Goal: Task Accomplishment & Management: Manage account settings

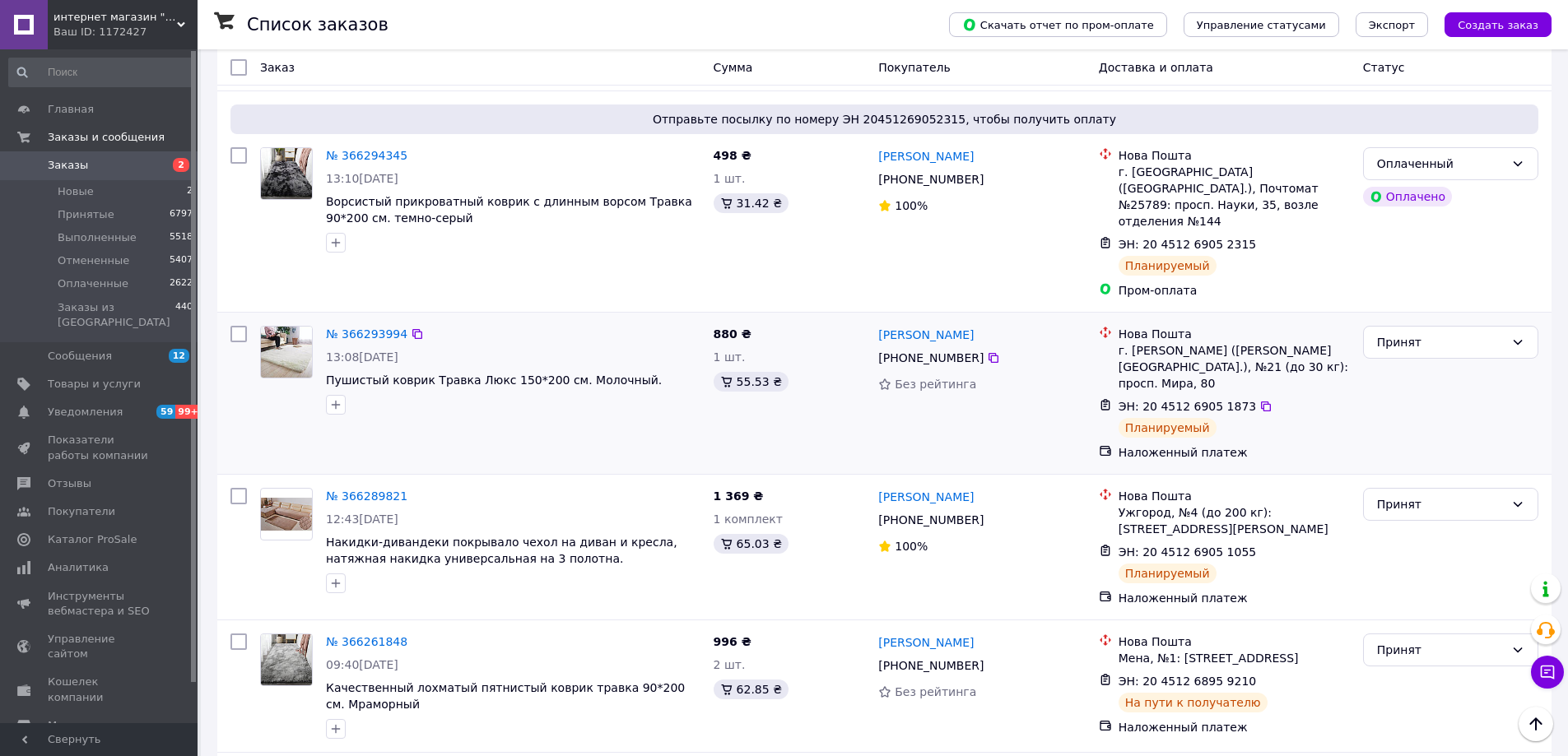
scroll to position [658, 0]
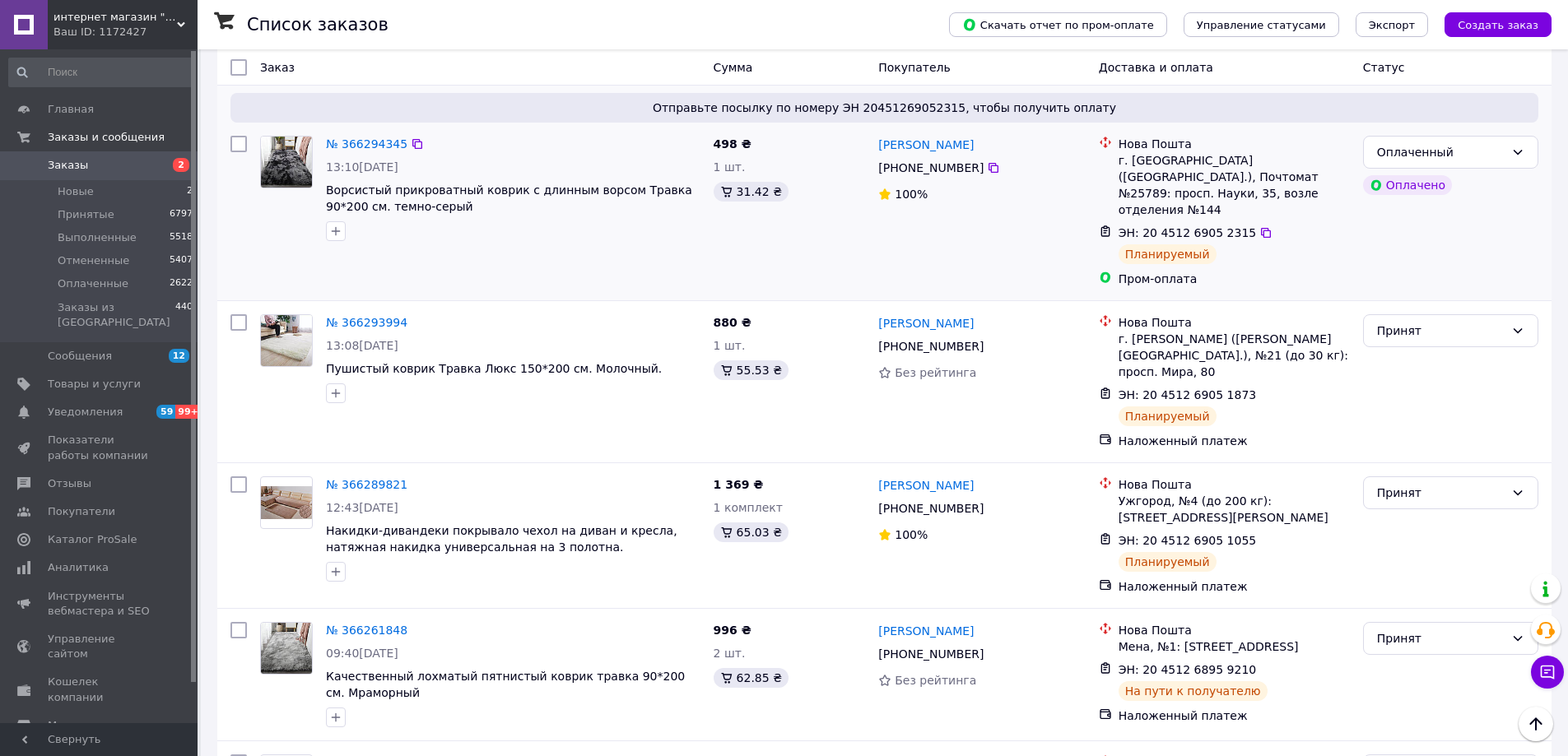
drag, startPoint x: 258, startPoint y: 223, endPoint x: 272, endPoint y: 224, distance: 14.0
click at [258, 222] on div "№ 366294345 13:10[DATE] Ворсистый прикроватный коврик с длинным ворсом Травка 9…" at bounding box center [480, 211] width 454 height 165
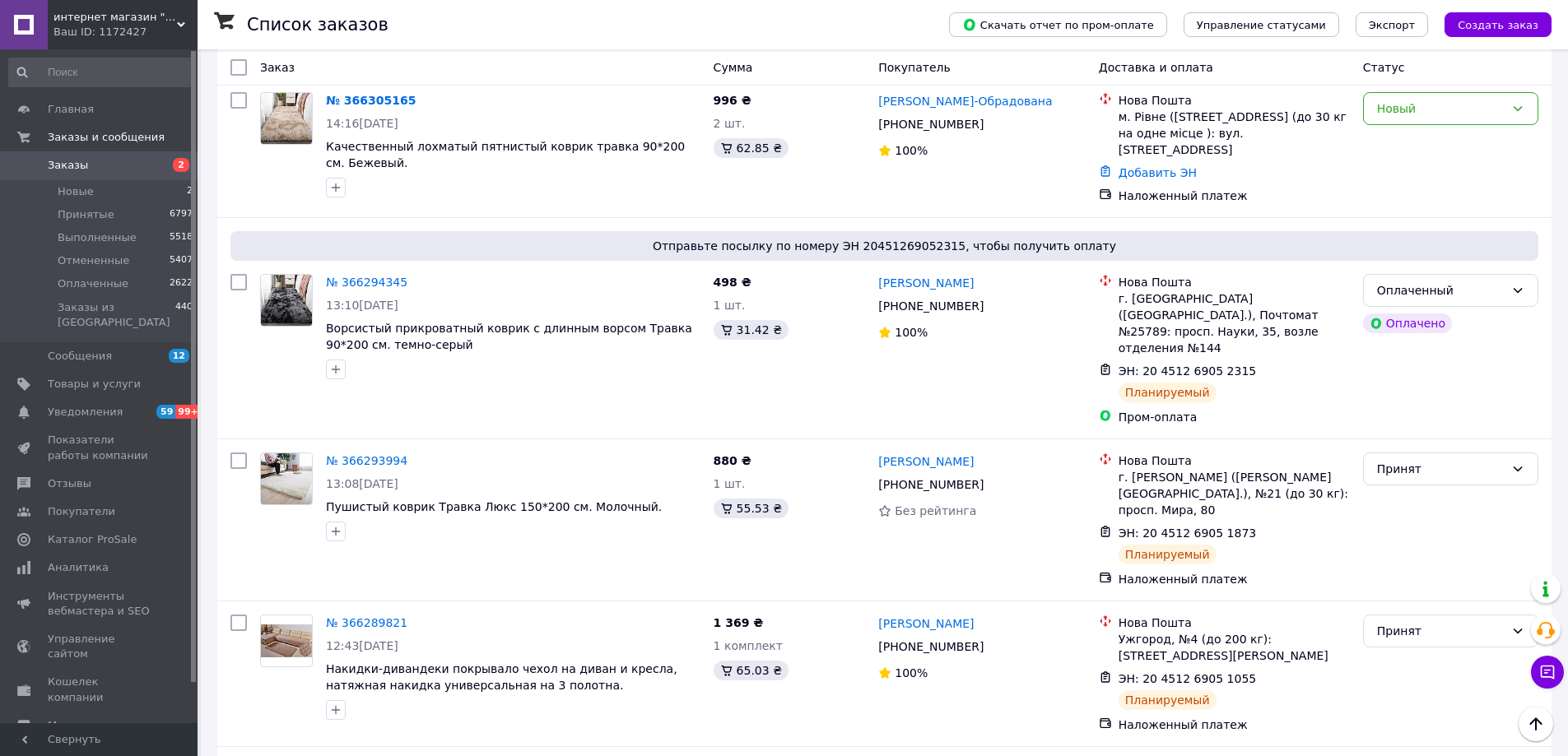
scroll to position [494, 0]
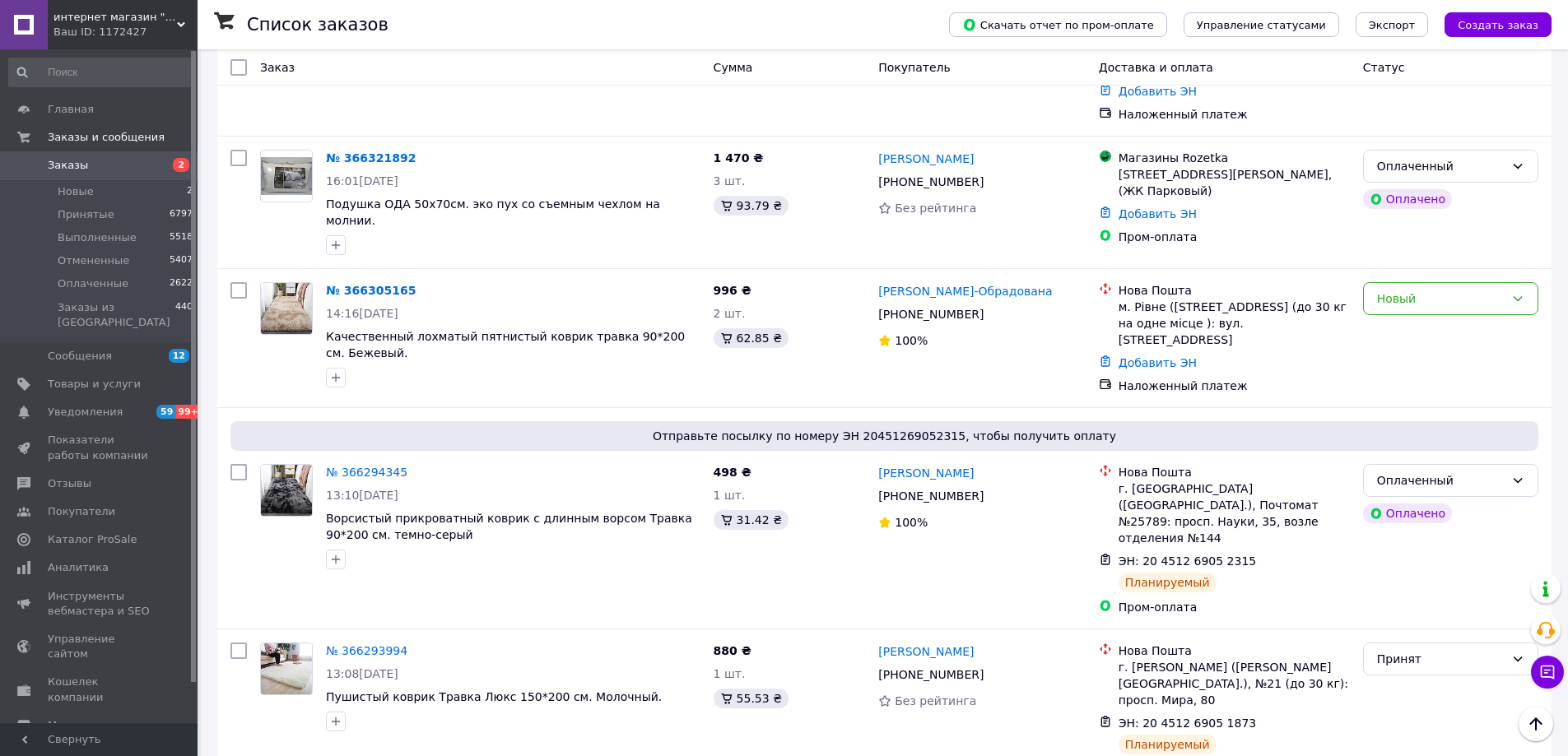
scroll to position [329, 0]
click at [1485, 290] on div "Новый" at bounding box center [1441, 298] width 127 height 18
click at [1487, 303] on li "Принят" at bounding box center [1451, 310] width 174 height 30
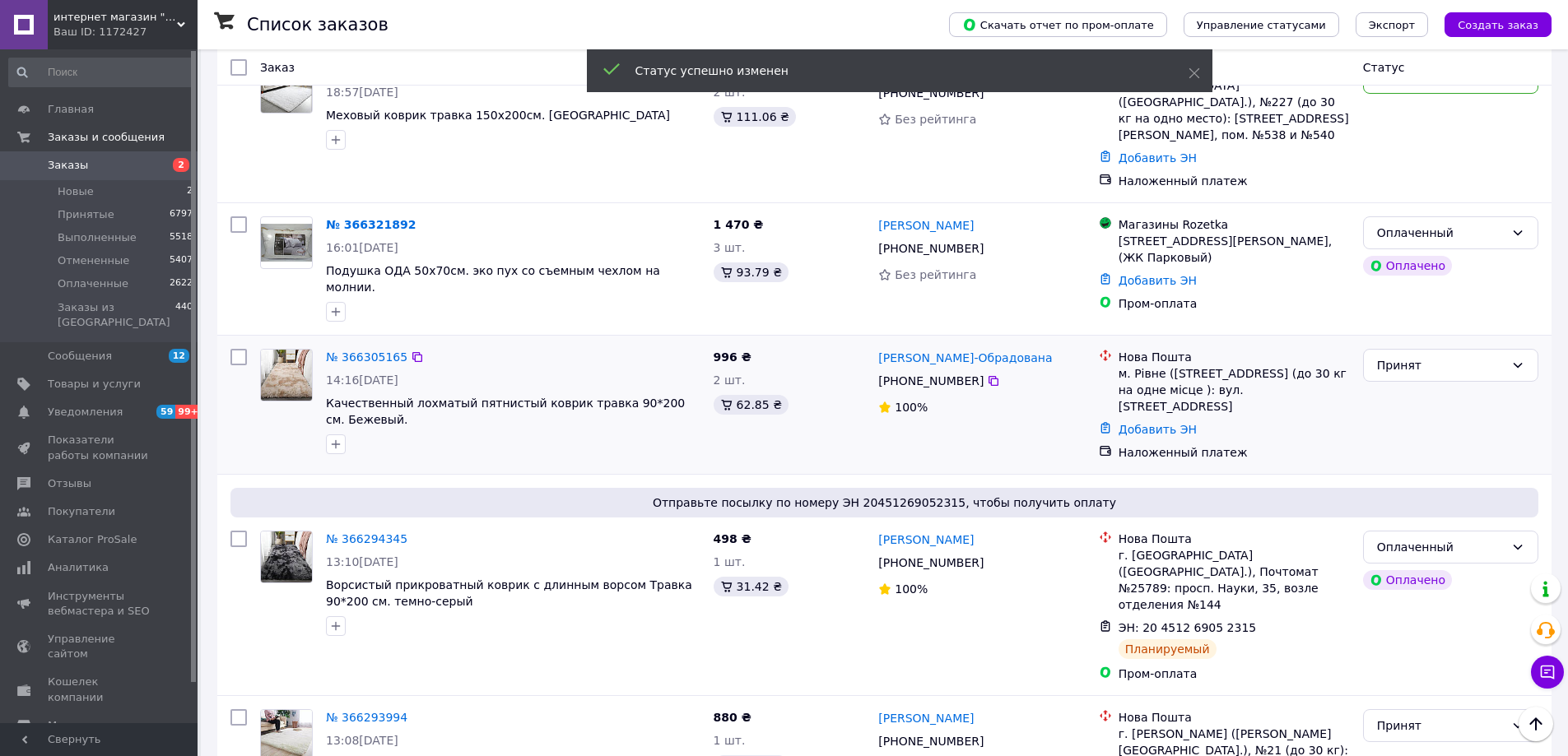
scroll to position [165, 0]
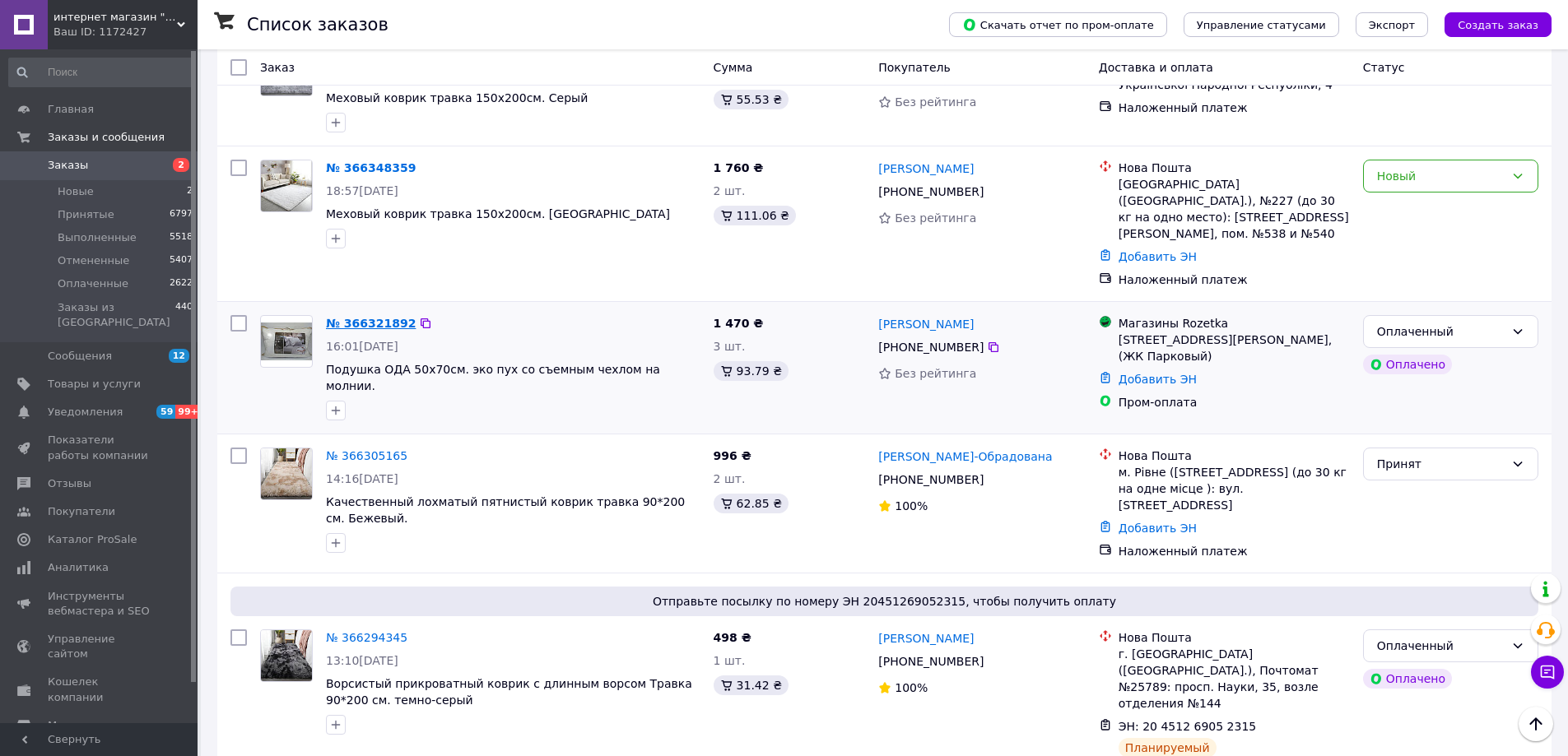
click at [355, 317] on link "№ 366321892" at bounding box center [371, 324] width 90 height 13
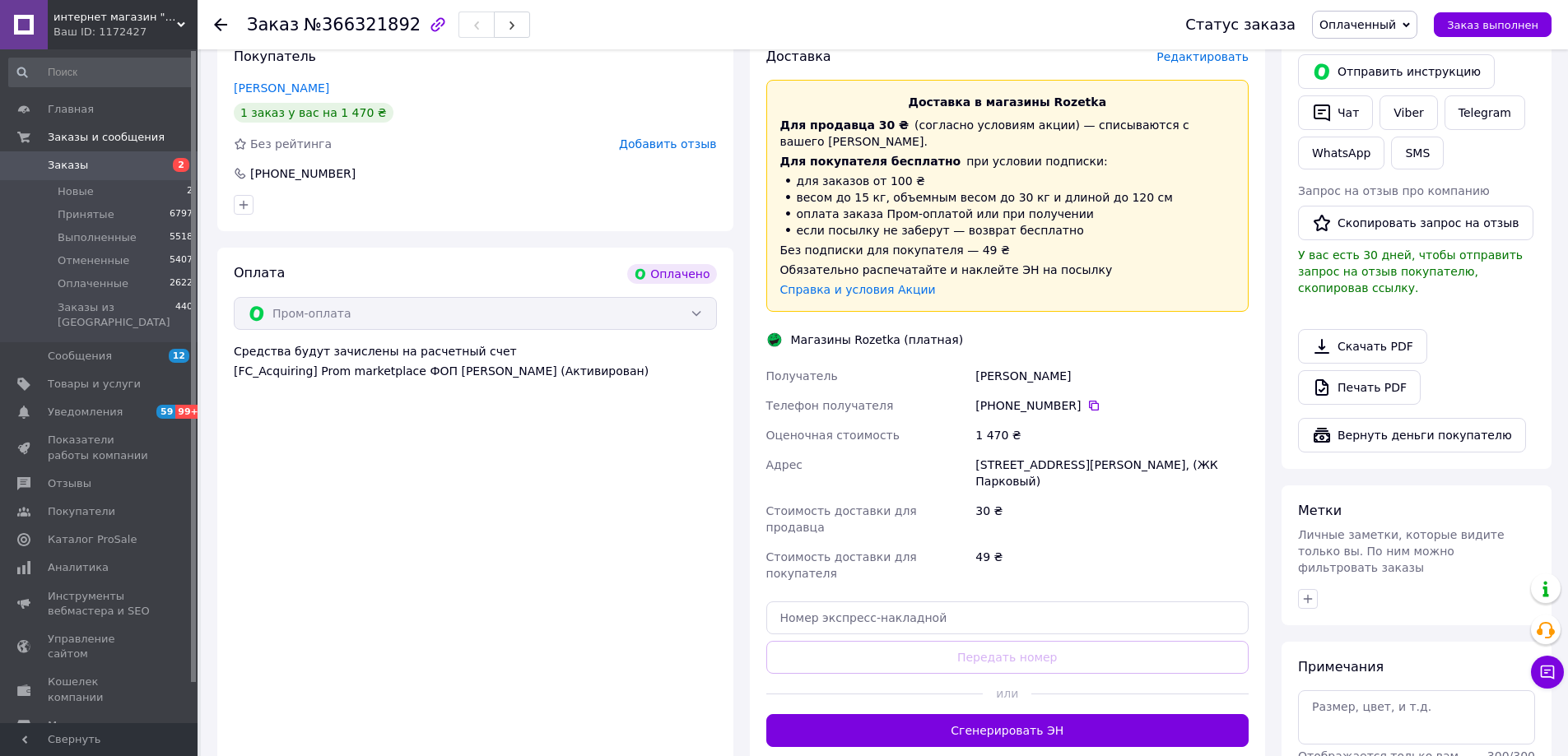
scroll to position [412, 0]
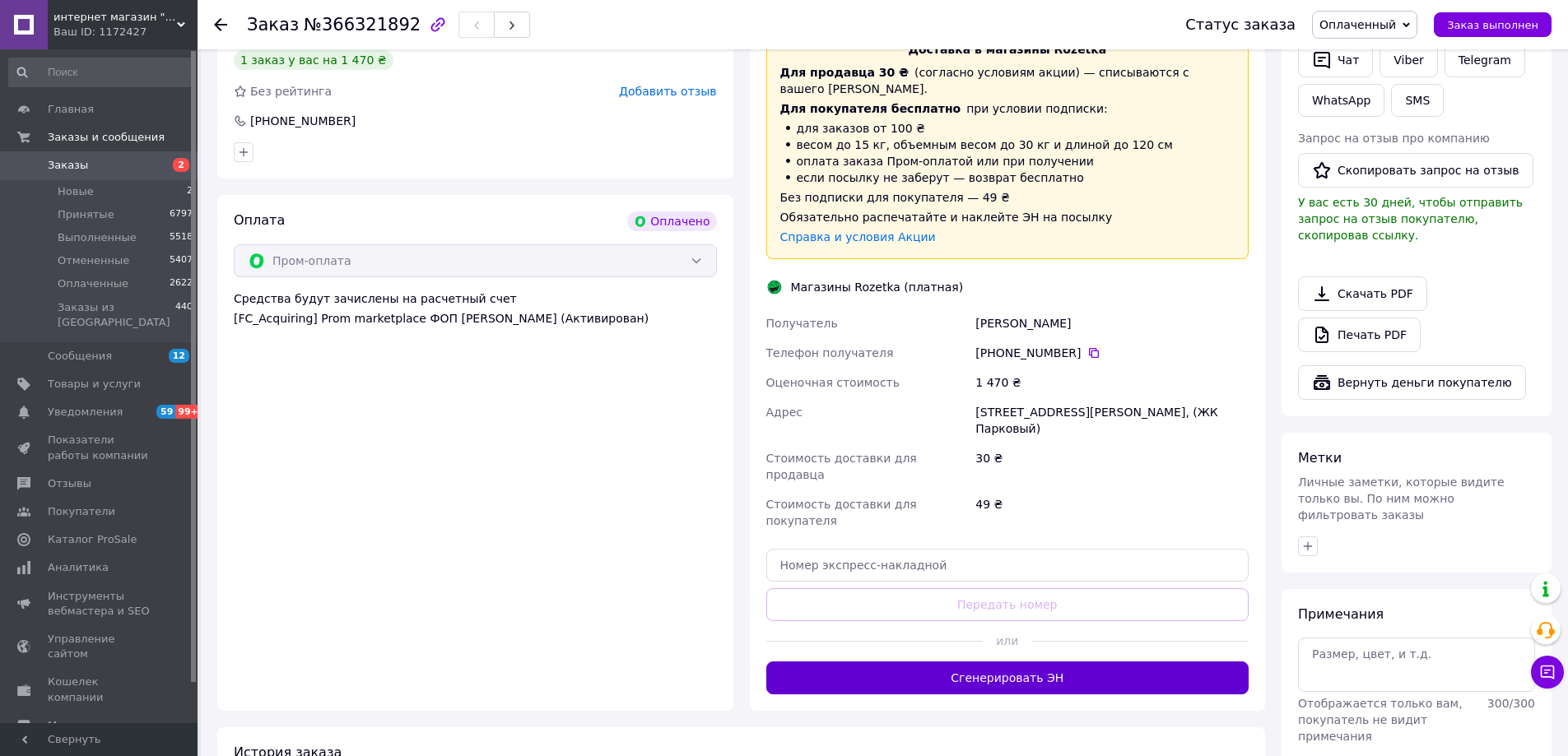
click at [1197, 662] on button "Сгенерировать ЭН" at bounding box center [1008, 677] width 483 height 33
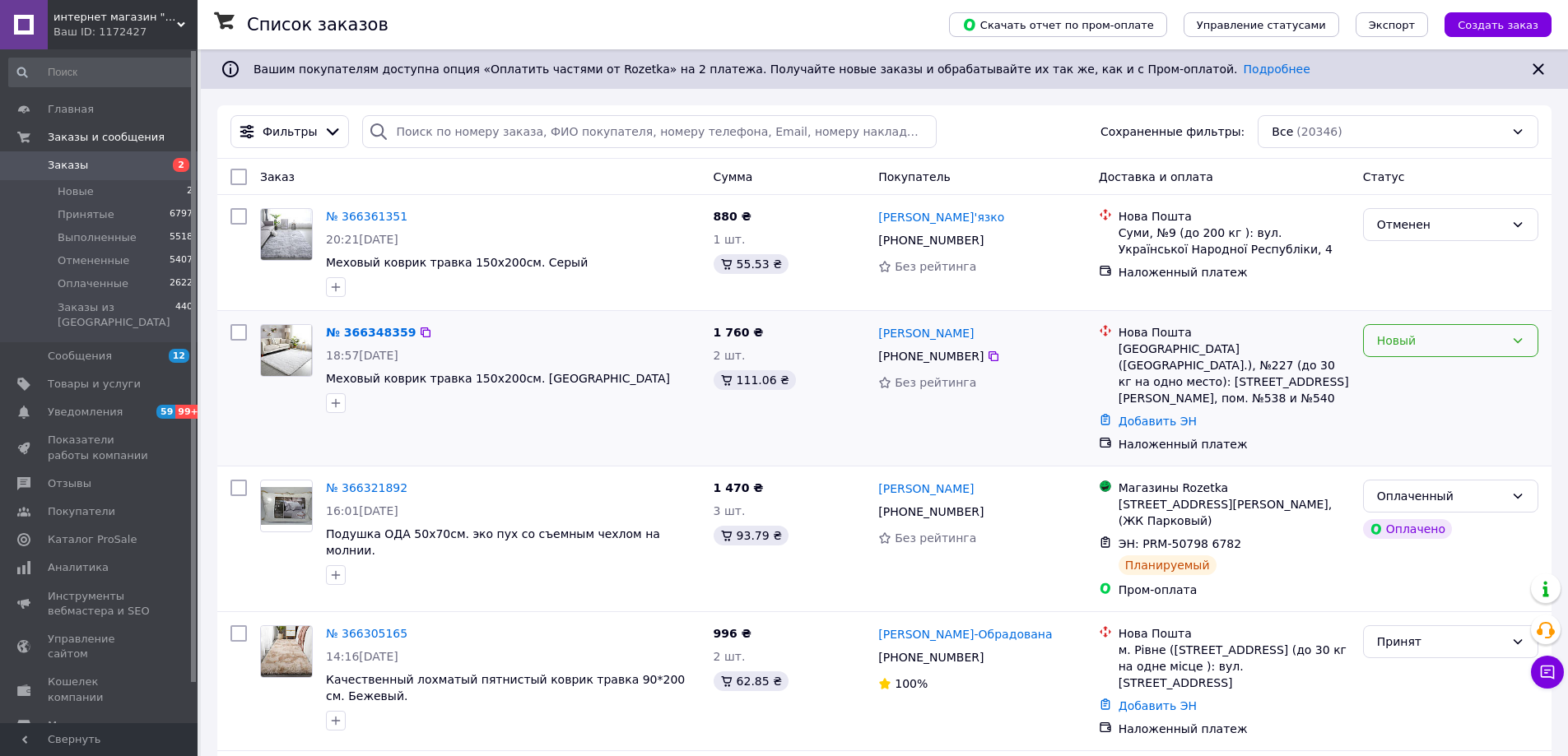
click at [1491, 342] on div "Новый" at bounding box center [1441, 340] width 127 height 18
click at [1498, 377] on li "Принят" at bounding box center [1451, 377] width 174 height 30
click at [92, 163] on span "Заказы" at bounding box center [100, 166] width 105 height 15
click at [135, 166] on span "Заказы" at bounding box center [100, 166] width 105 height 15
click at [143, 207] on li "Принятые 6797" at bounding box center [101, 214] width 202 height 23
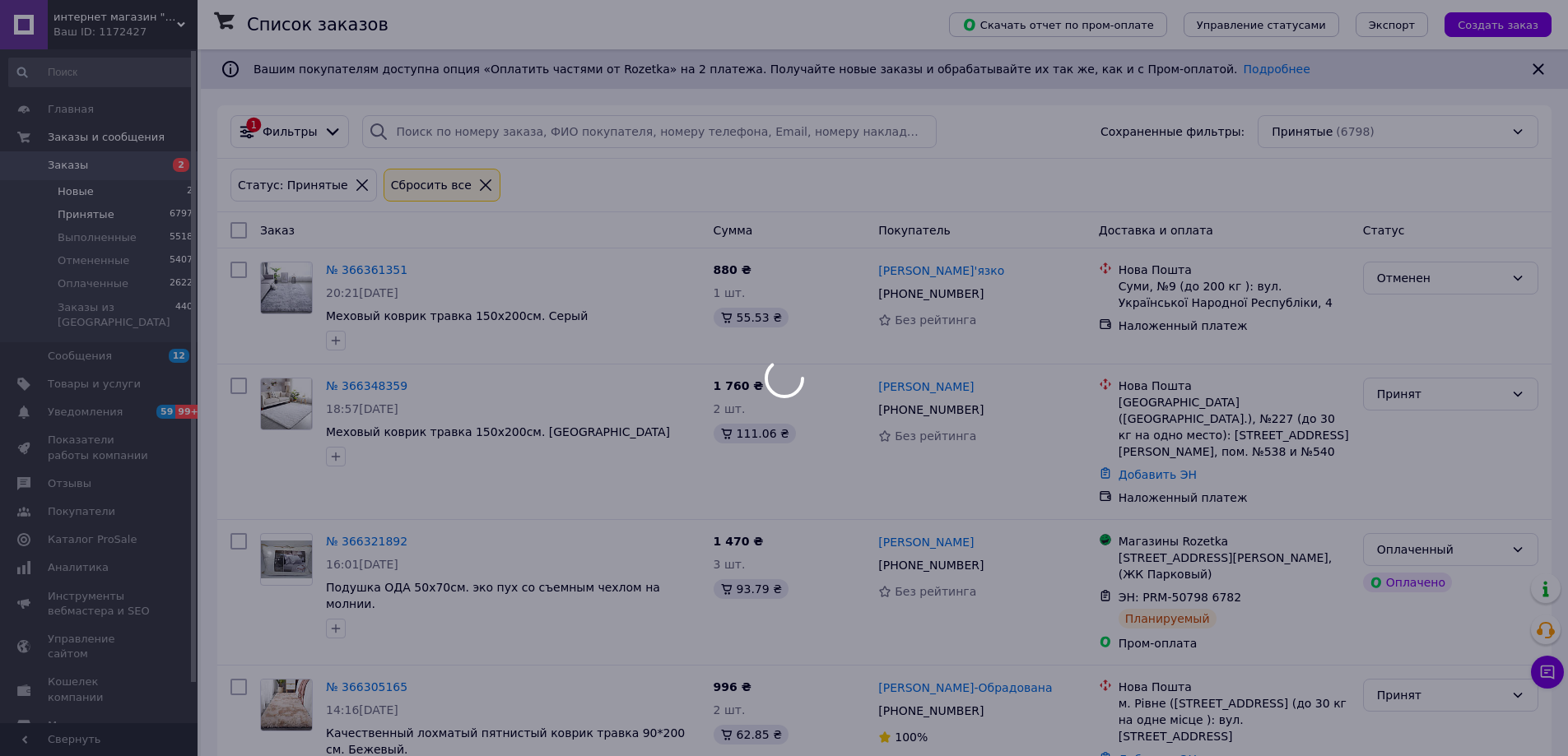
click at [142, 193] on div at bounding box center [784, 378] width 1568 height 756
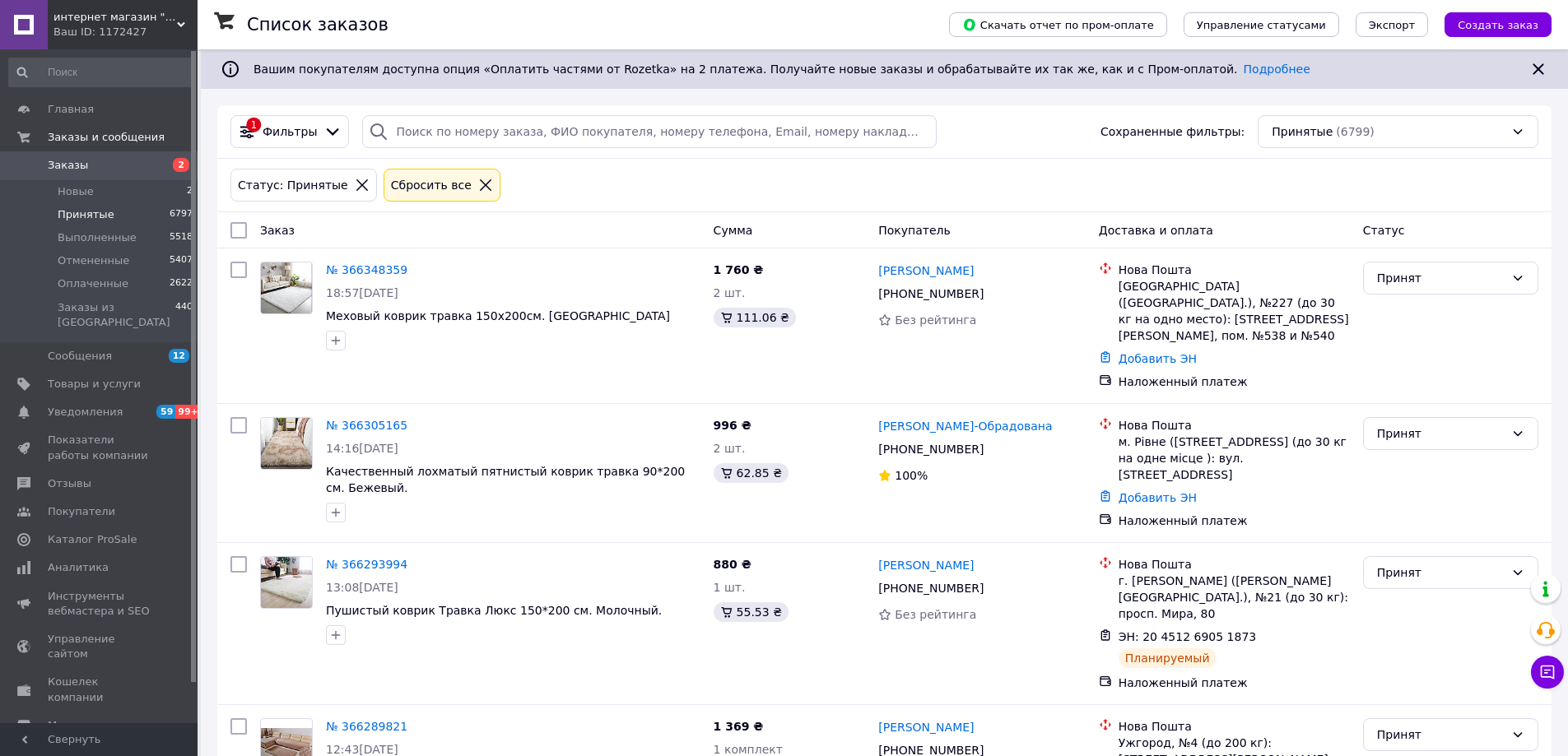
click at [147, 157] on link "Заказы 2" at bounding box center [101, 166] width 202 height 28
